Goal: Information Seeking & Learning: Learn about a topic

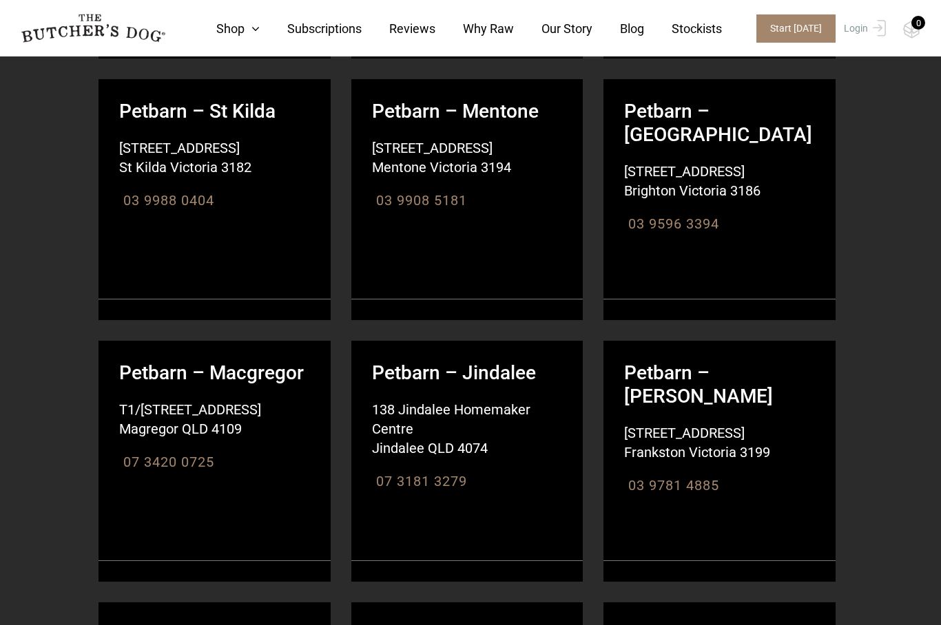
scroll to position [12686, 0]
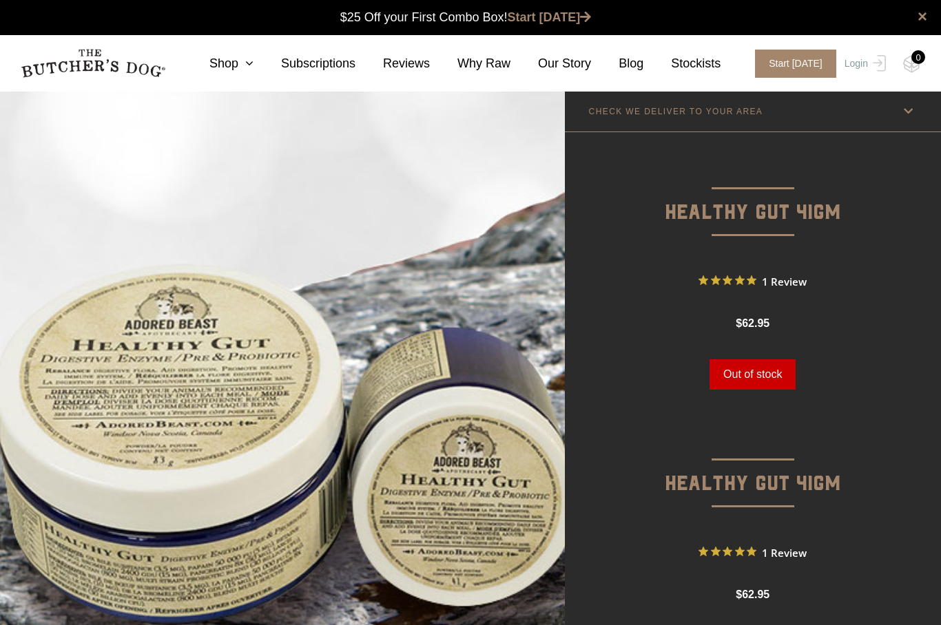
scroll to position [1, 0]
click at [240, 57] on link "Shop" at bounding box center [218, 63] width 72 height 19
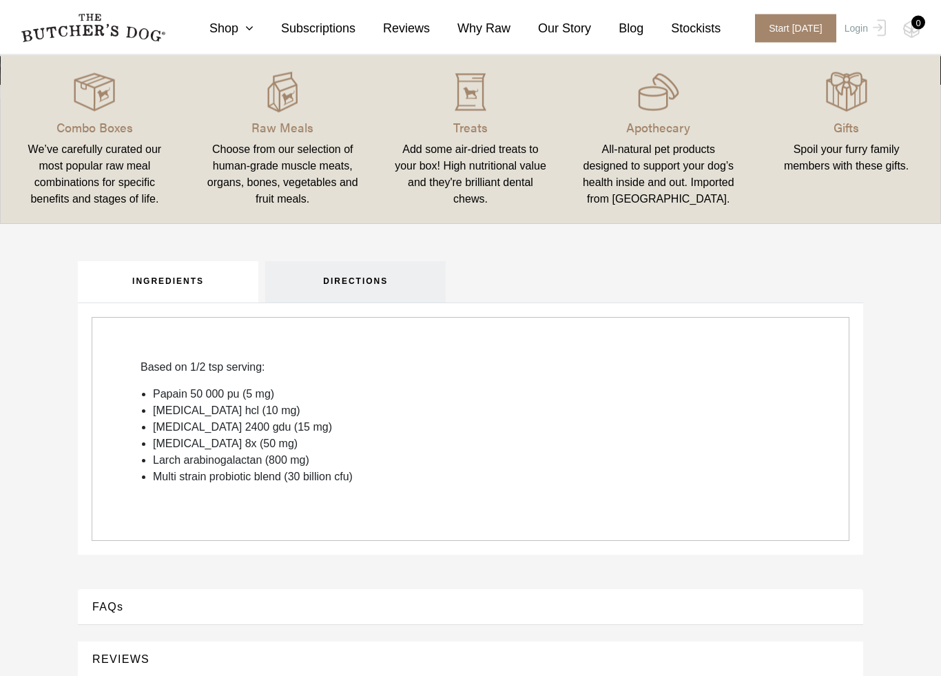
scroll to position [680, 0]
click at [350, 271] on link "DIRECTIONS" at bounding box center [355, 279] width 180 height 41
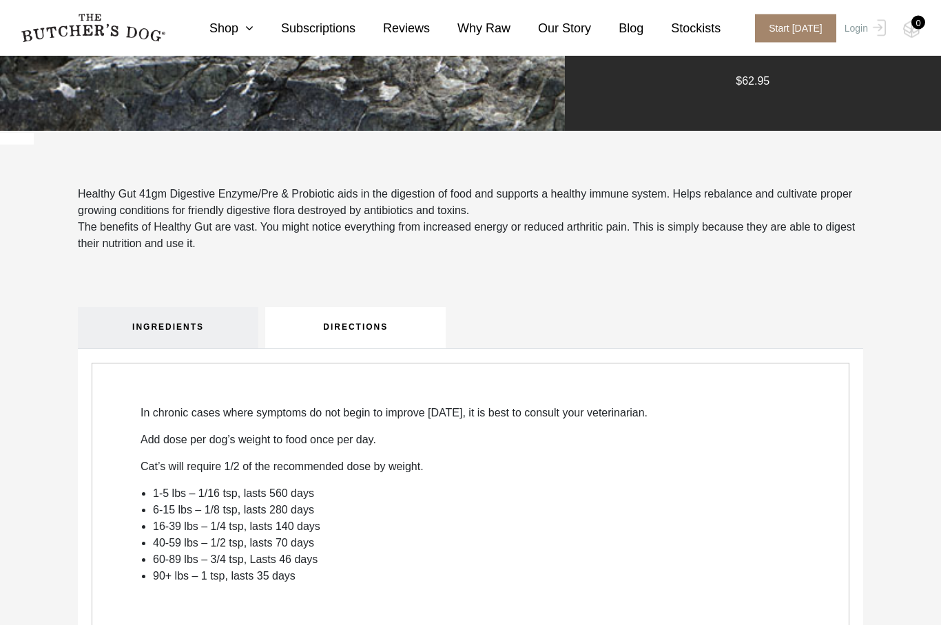
scroll to position [602, 0]
